Goal: Task Accomplishment & Management: Use online tool/utility

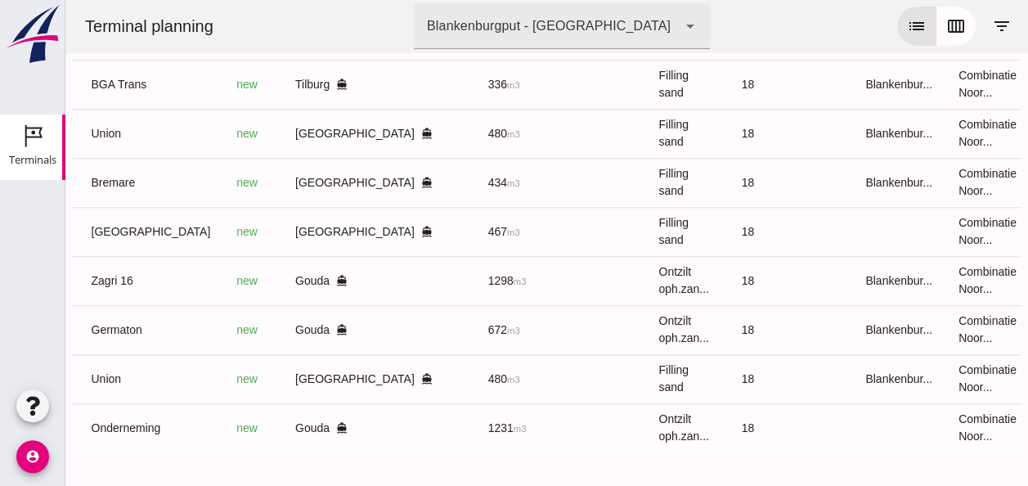
scroll to position [0, 428]
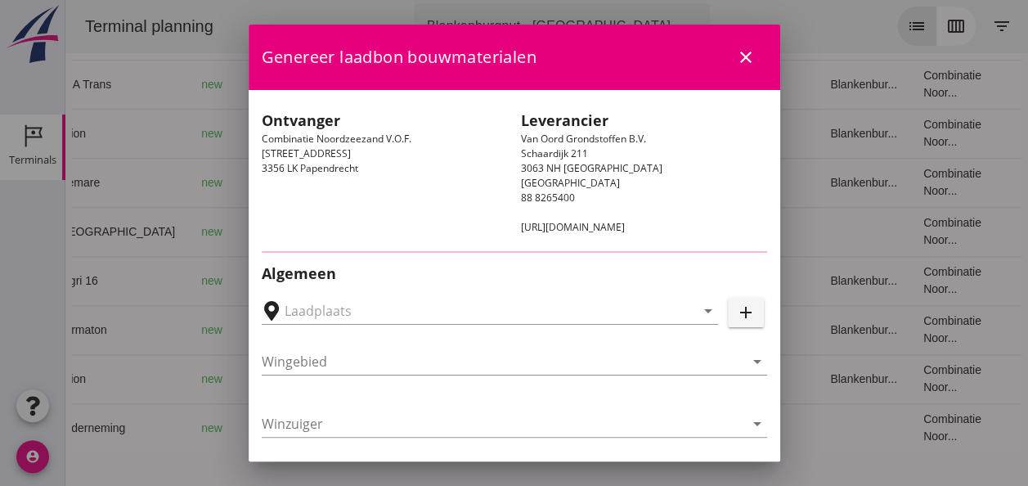
type input "[GEOGRAPHIC_DATA], [GEOGRAPHIC_DATA]"
type input "[GEOGRAPHIC_DATA]"
type input "Ko Hoeve"
type input "467"
type input "Ophoogzand (6120)"
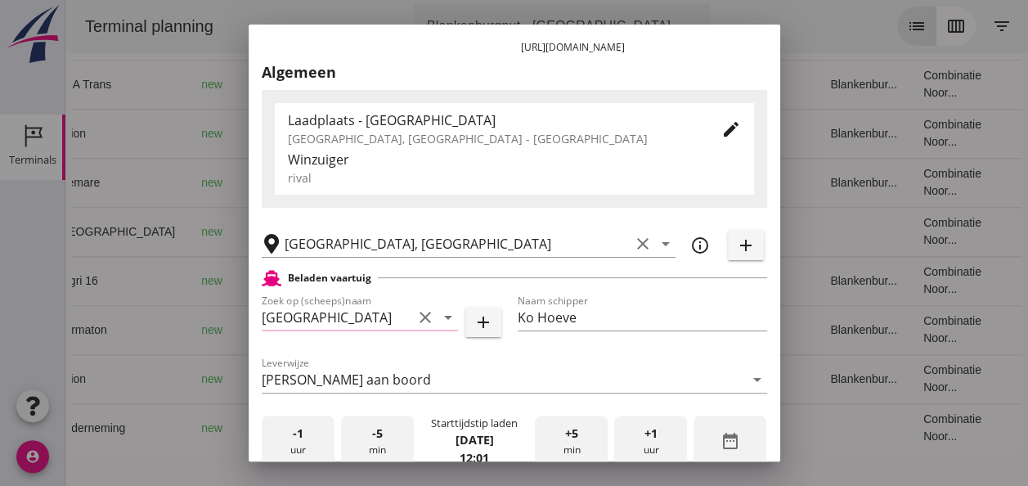
scroll to position [327, 0]
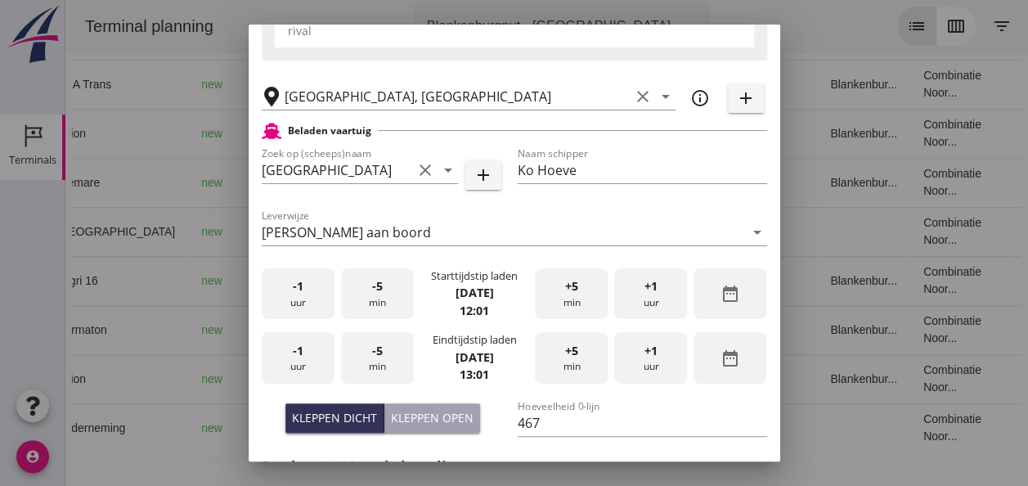
click at [302, 308] on div "-1 uur" at bounding box center [298, 294] width 73 height 52
click at [565, 287] on span "+5" at bounding box center [571, 286] width 13 height 18
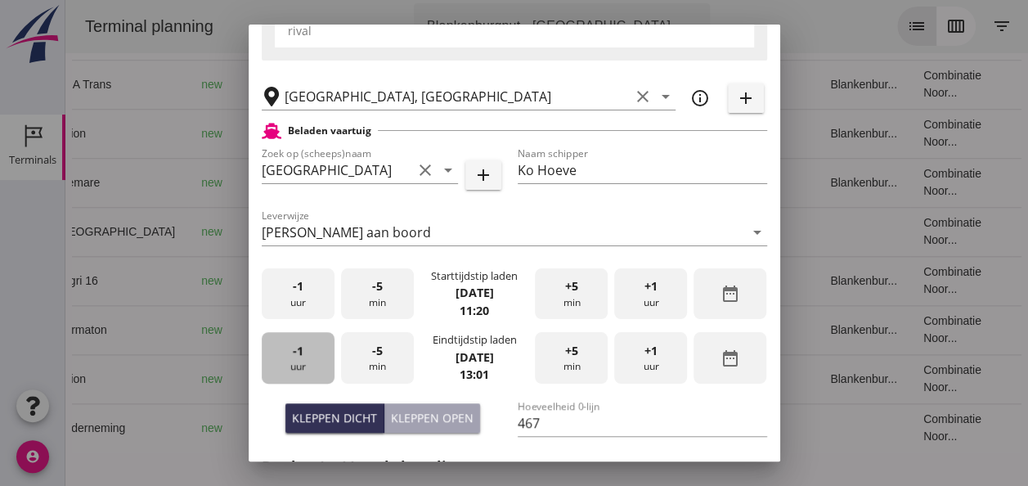
click at [294, 354] on span "-1" at bounding box center [298, 351] width 11 height 18
click at [296, 354] on span "-1" at bounding box center [298, 351] width 11 height 18
click at [298, 352] on span "-1" at bounding box center [298, 351] width 11 height 18
click at [567, 353] on span "+5" at bounding box center [571, 351] width 13 height 18
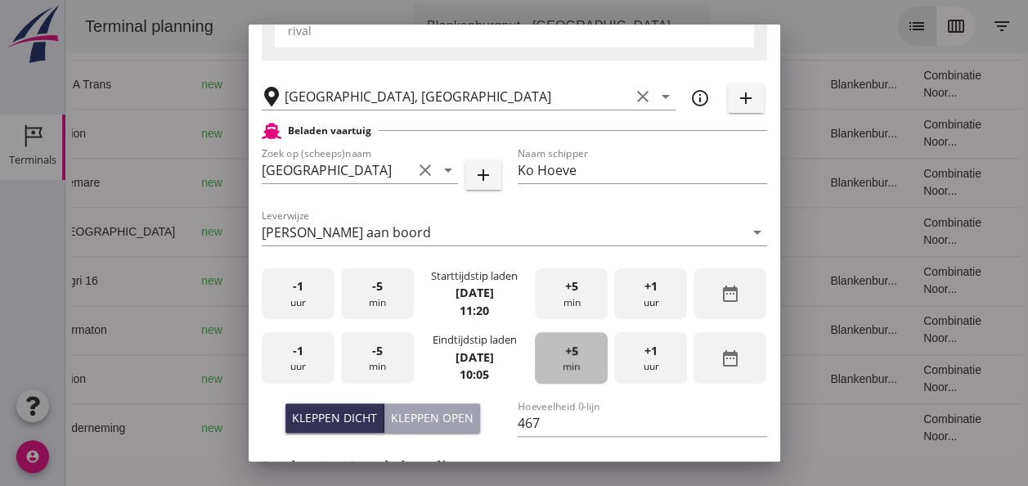
click at [567, 353] on span "+5" at bounding box center [571, 351] width 13 height 18
click at [566, 353] on span "+5" at bounding box center [571, 351] width 13 height 18
click at [565, 353] on span "+5" at bounding box center [571, 351] width 13 height 18
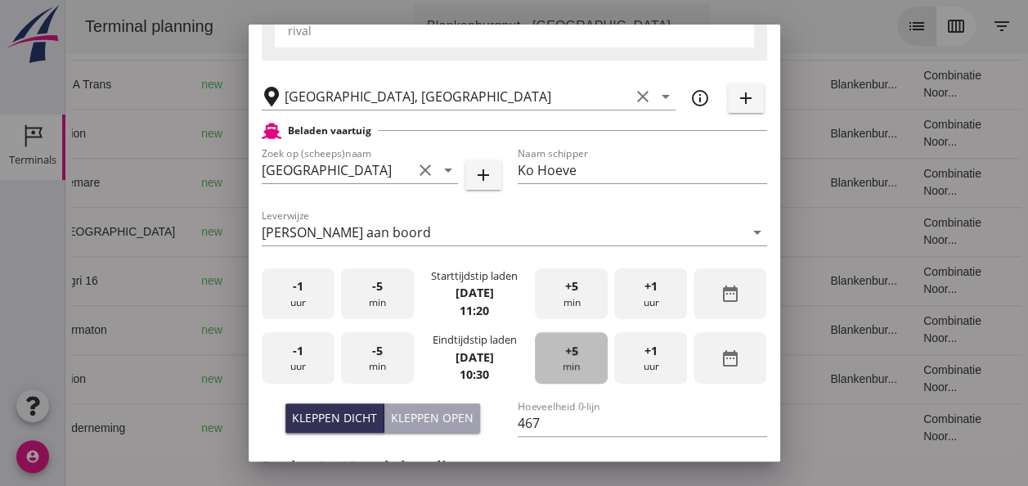
click at [565, 352] on span "+5" at bounding box center [571, 351] width 13 height 18
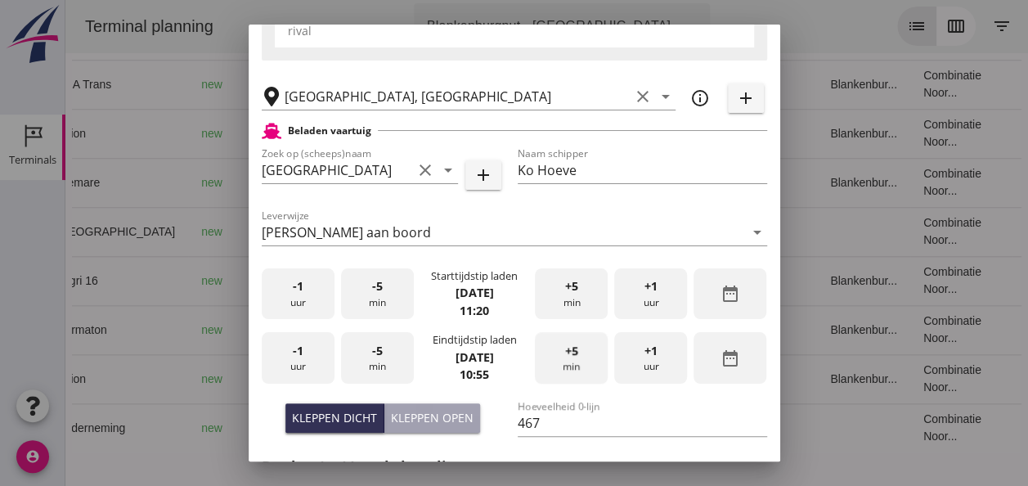
click at [565, 351] on span "+5" at bounding box center [571, 351] width 13 height 18
click at [553, 354] on div "+5 min" at bounding box center [571, 358] width 73 height 52
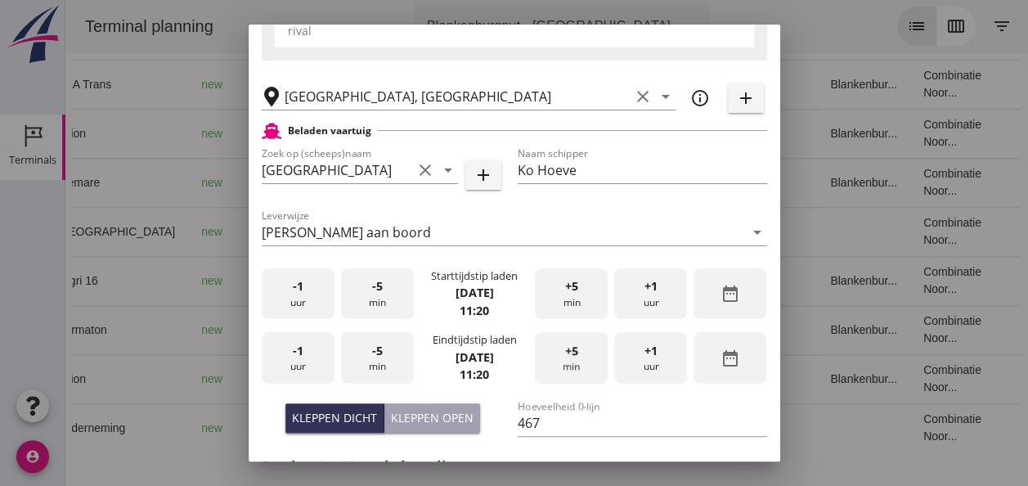
click at [553, 354] on div "+5 min" at bounding box center [571, 358] width 73 height 52
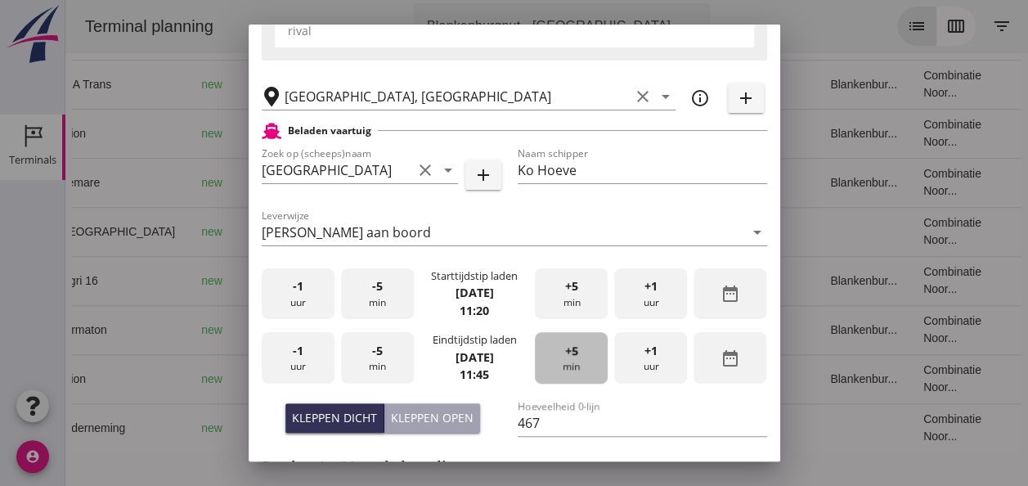
click at [553, 354] on div "+5 min" at bounding box center [571, 358] width 73 height 52
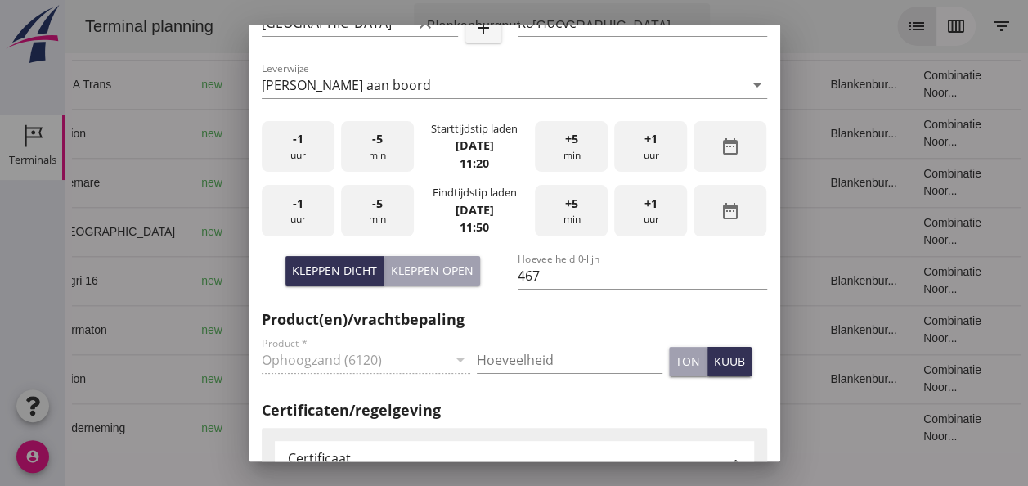
scroll to position [572, 0]
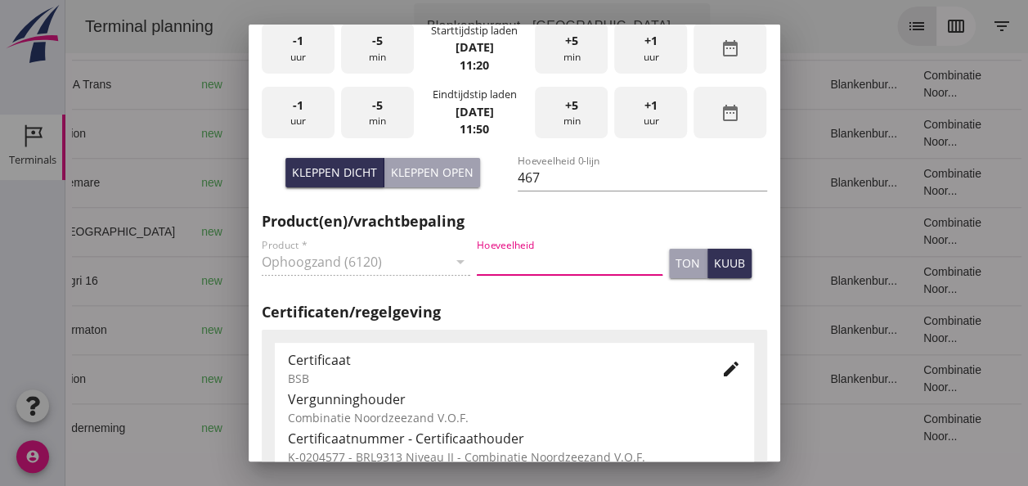
click at [498, 265] on input "Hoeveelheid" at bounding box center [570, 262] width 186 height 26
type input "467"
click at [736, 264] on div "ton kuub" at bounding box center [718, 263] width 105 height 36
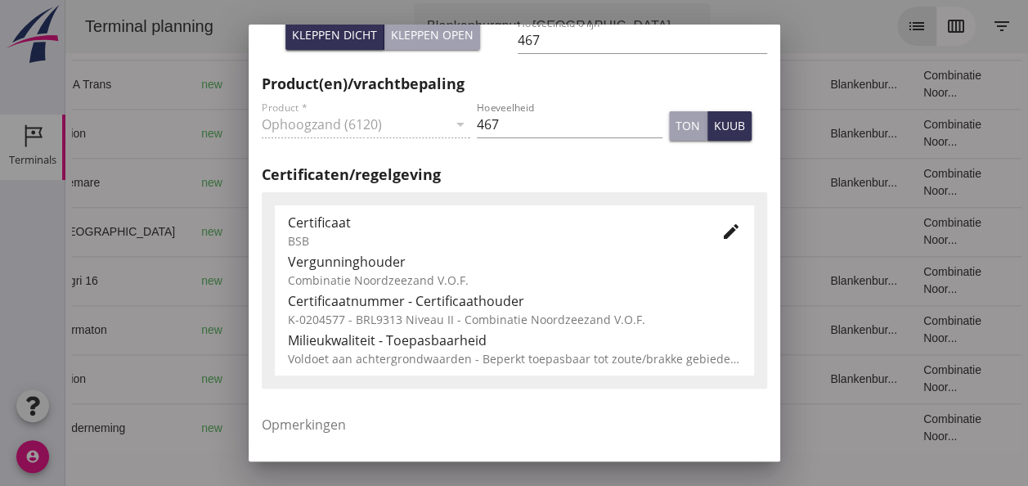
scroll to position [833, 0]
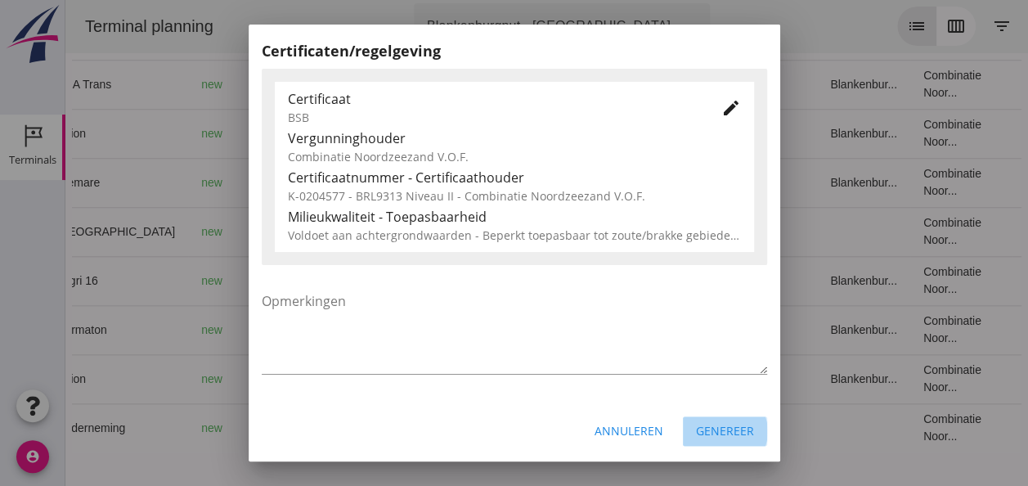
click at [716, 420] on button "Genereer" at bounding box center [725, 430] width 84 height 29
